Goal: Task Accomplishment & Management: Manage account settings

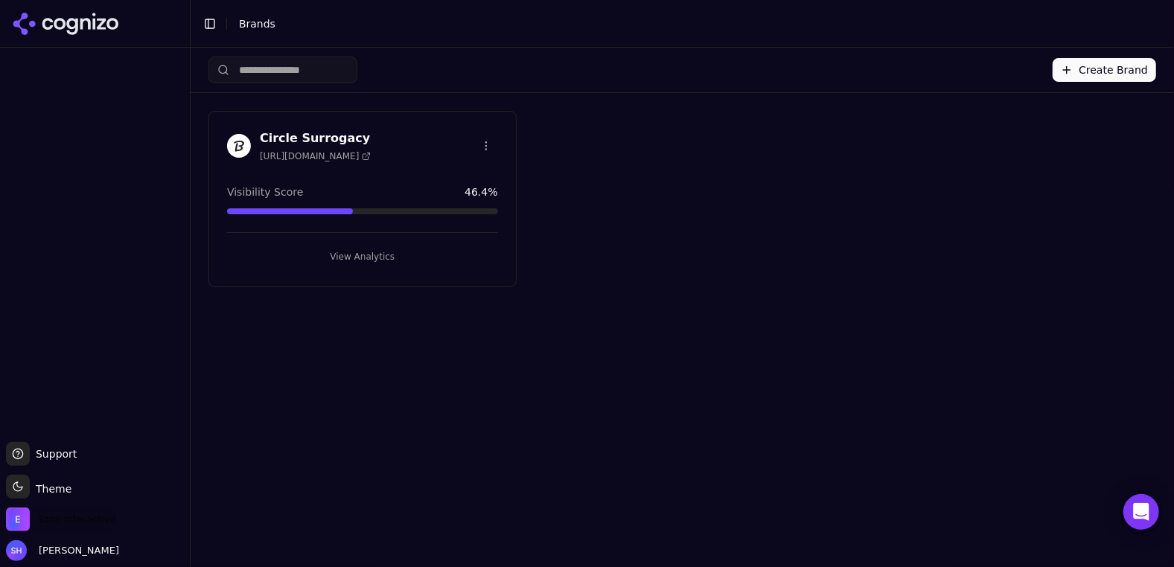
click at [55, 520] on span "Etna Interactive" at bounding box center [77, 519] width 77 height 13
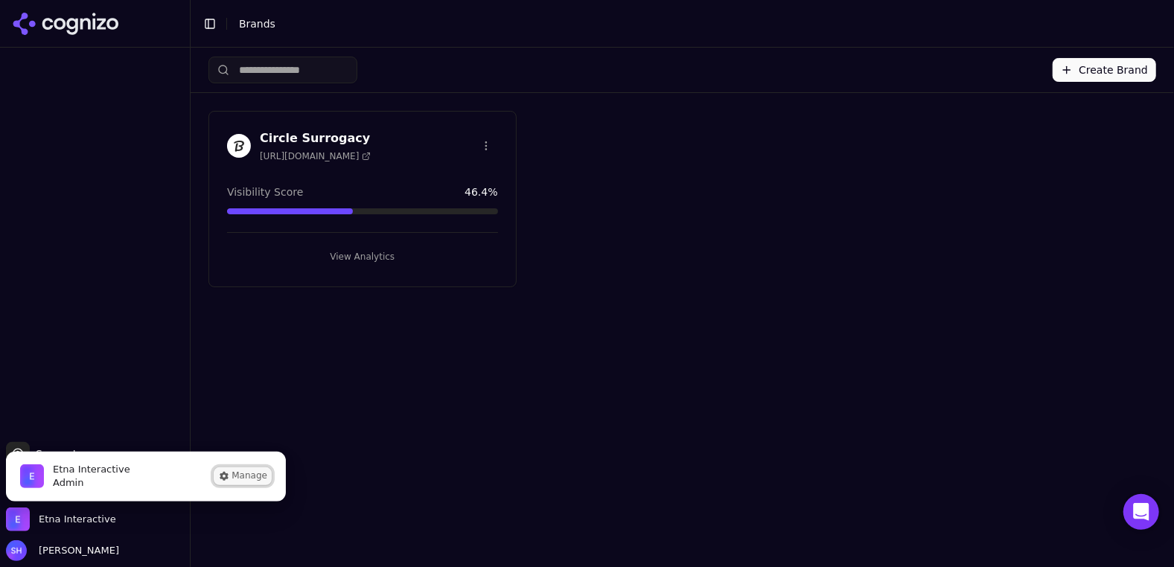
click at [230, 474] on icon "Etna Interactive is active" at bounding box center [224, 476] width 12 height 12
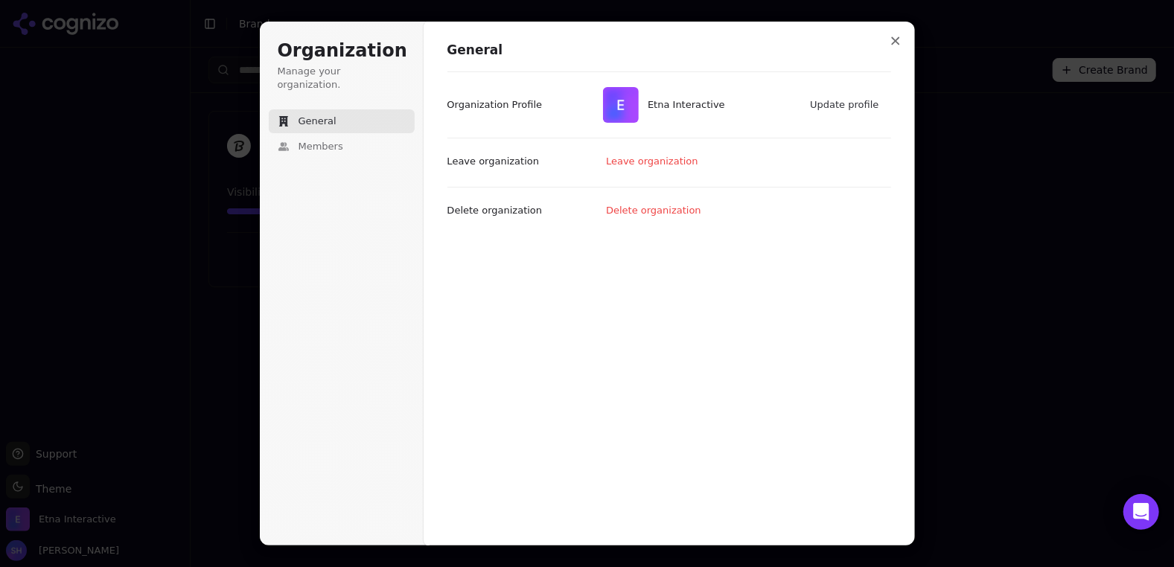
click at [315, 145] on div "Organization Manage your organization. General Members" at bounding box center [342, 128] width 146 height 179
click at [316, 143] on button "Members" at bounding box center [342, 147] width 146 height 24
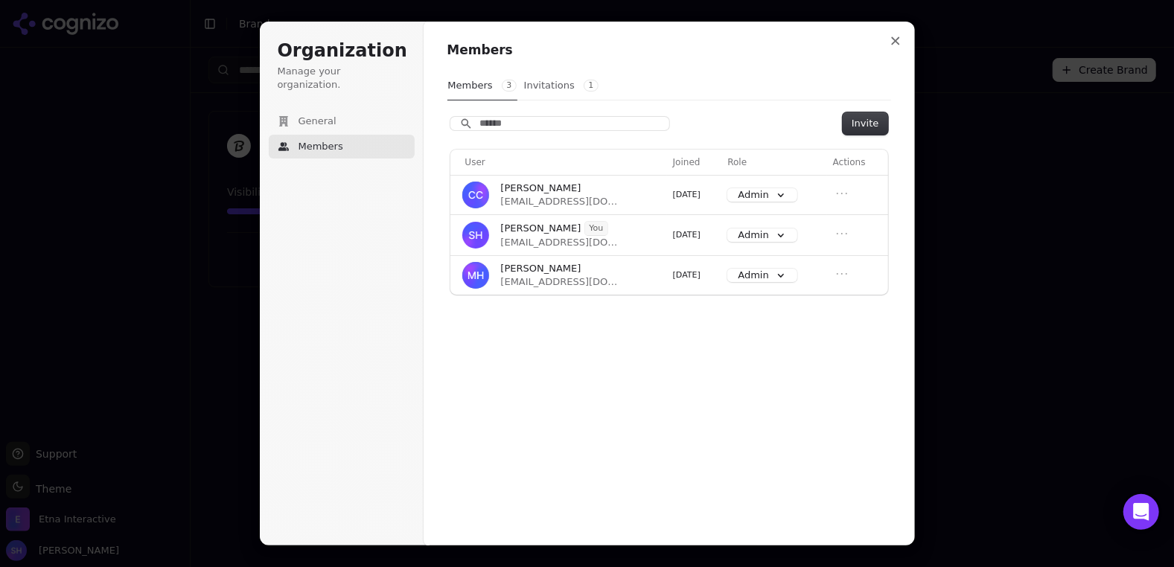
click at [545, 89] on button "Invitations 1" at bounding box center [561, 85] width 76 height 28
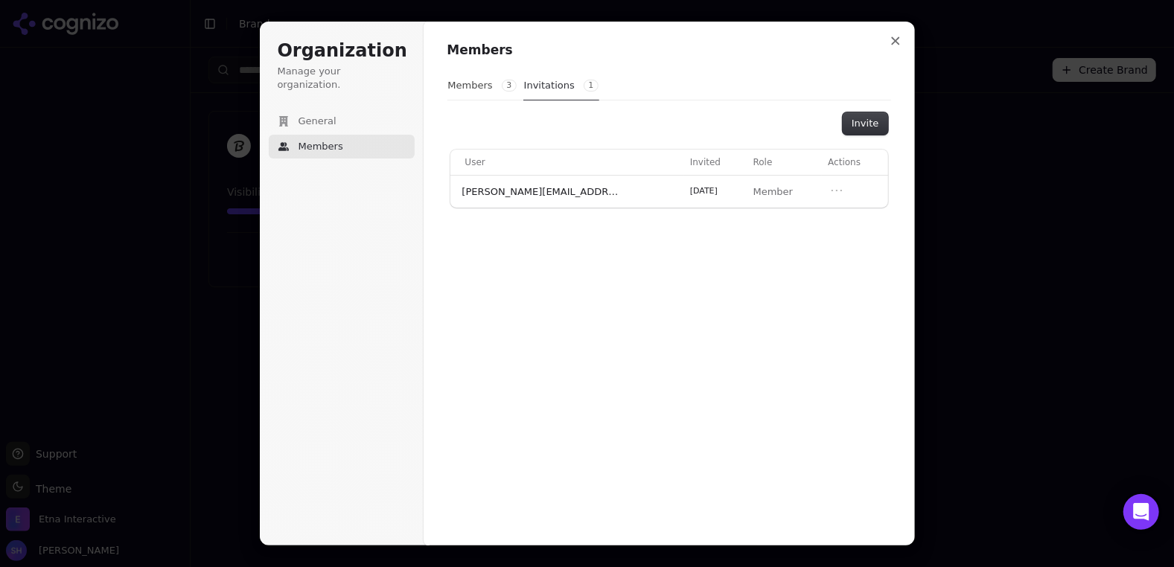
click at [358, 135] on button "Members" at bounding box center [342, 147] width 146 height 24
click at [357, 135] on button "Members" at bounding box center [342, 147] width 146 height 24
click at [887, 41] on button "Close modal" at bounding box center [895, 41] width 27 height 27
